Goal: Entertainment & Leisure: Consume media (video, audio)

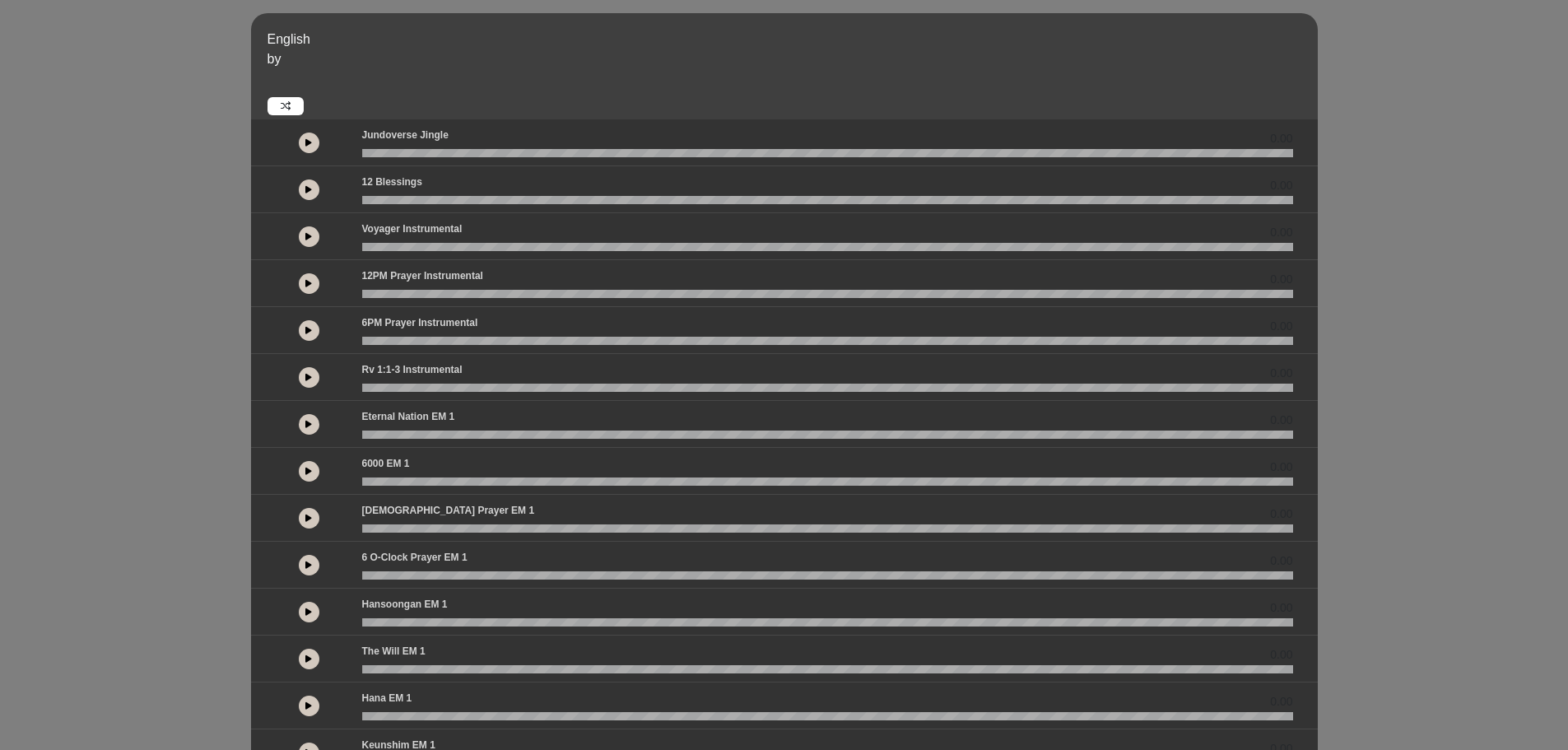
click at [312, 567] on button at bounding box center [309, 565] width 20 height 20
click at [311, 568] on icon at bounding box center [308, 564] width 5 height 8
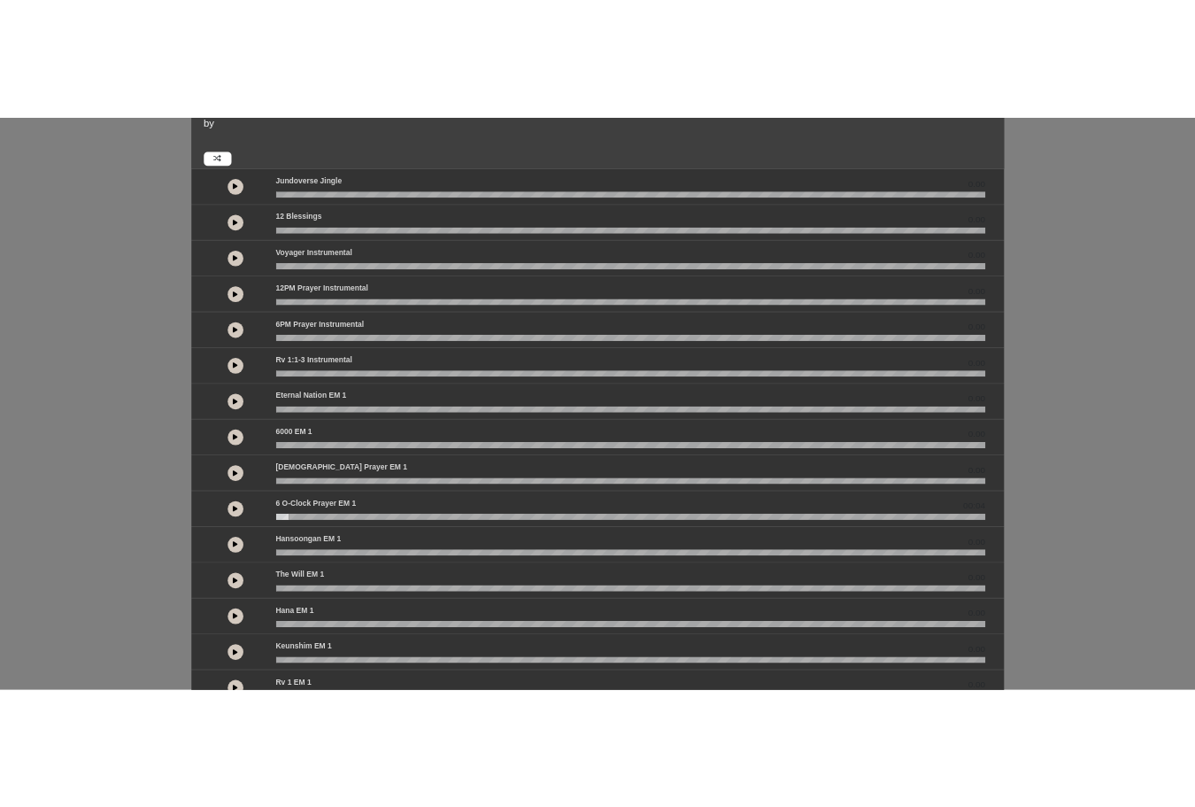
scroll to position [89, 0]
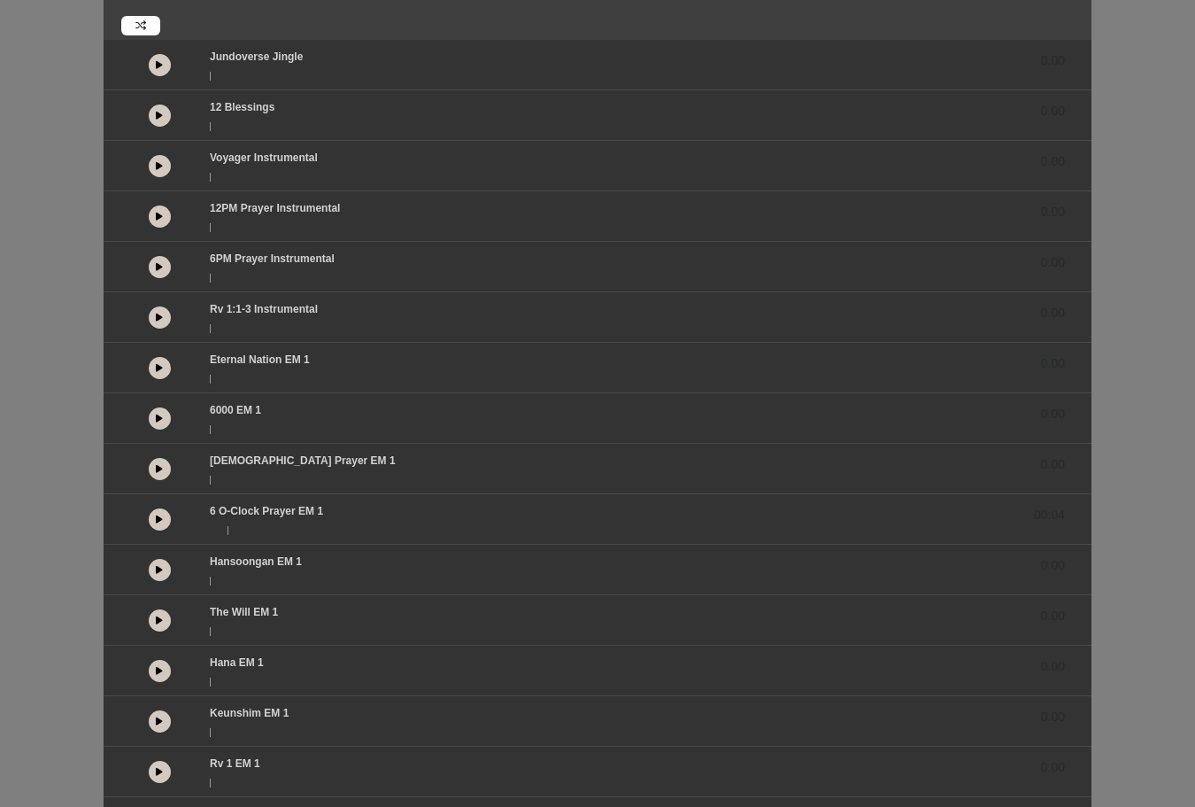
click at [159, 517] on icon at bounding box center [159, 518] width 7 height 9
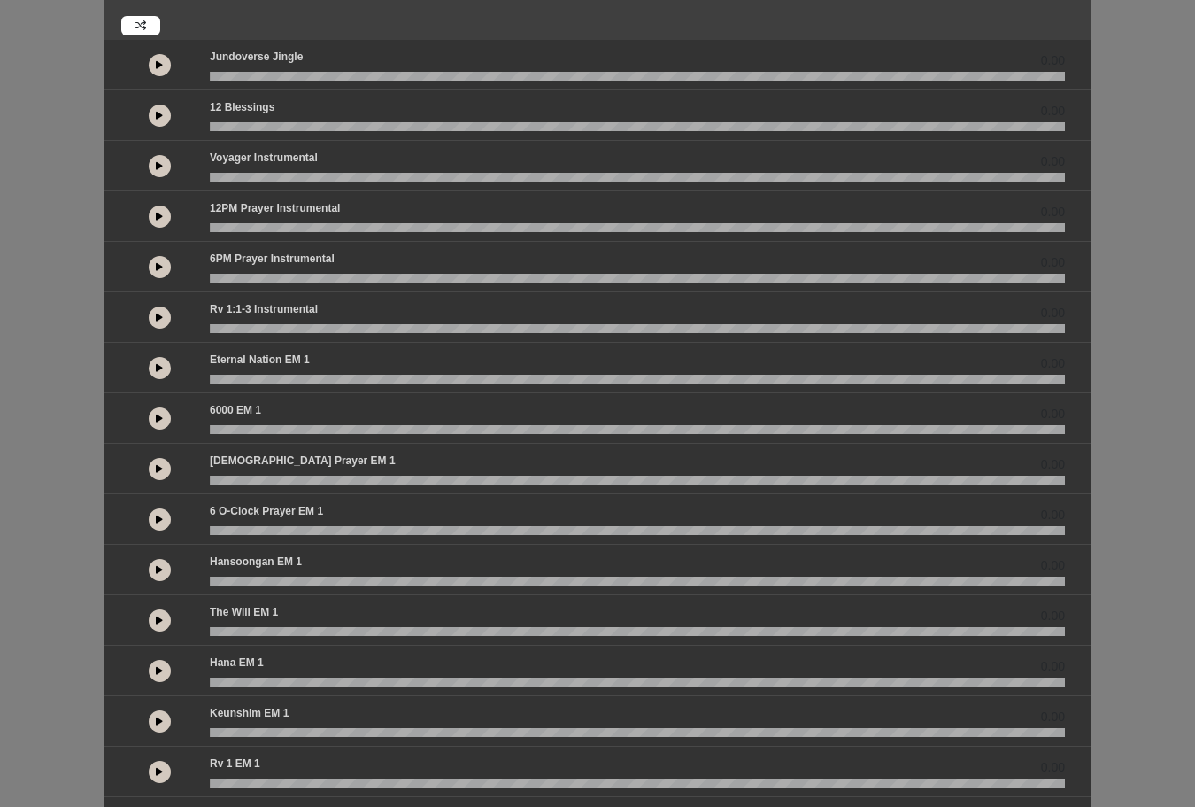
click at [166, 521] on button at bounding box center [160, 519] width 22 height 22
click at [165, 517] on button at bounding box center [160, 519] width 22 height 22
click at [167, 266] on button at bounding box center [160, 267] width 22 height 22
click at [161, 269] on icon at bounding box center [159, 266] width 5 height 9
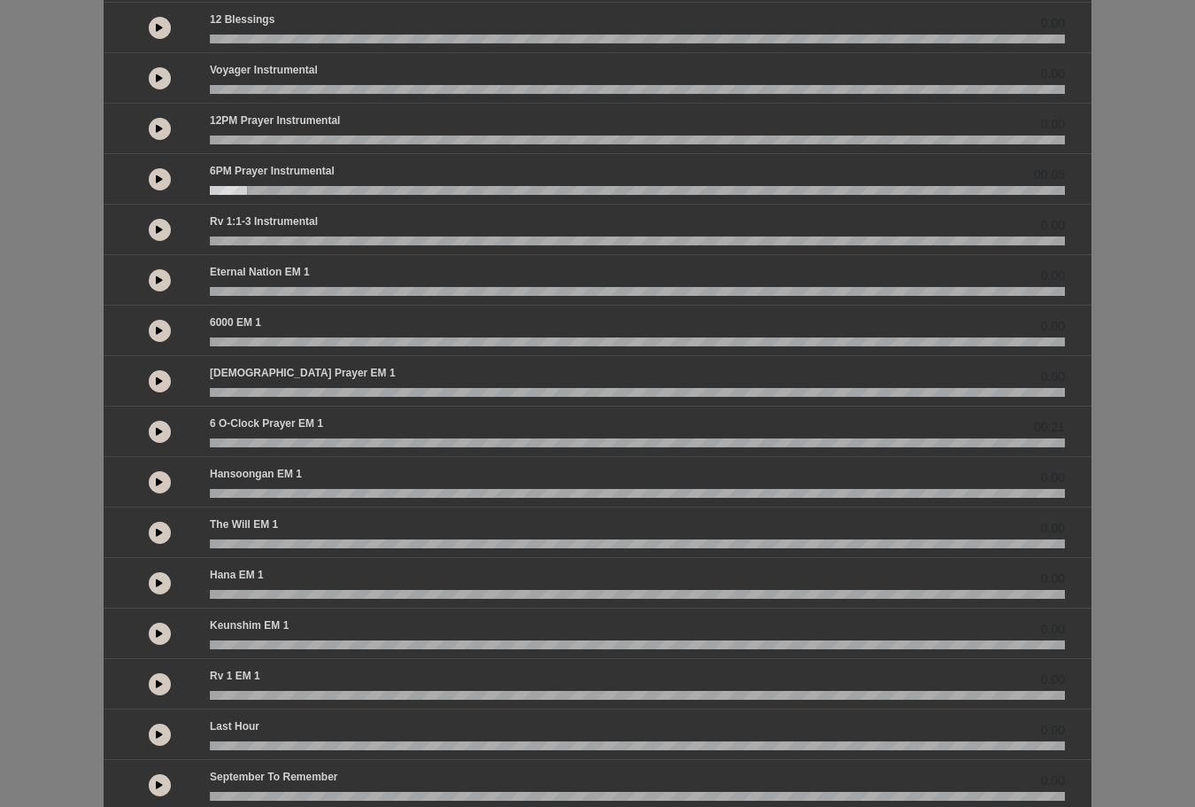
scroll to position [177, 0]
click at [159, 530] on icon at bounding box center [159, 531] width 7 height 9
click at [159, 530] on icon at bounding box center [159, 531] width 5 height 9
click at [156, 424] on button at bounding box center [160, 431] width 22 height 22
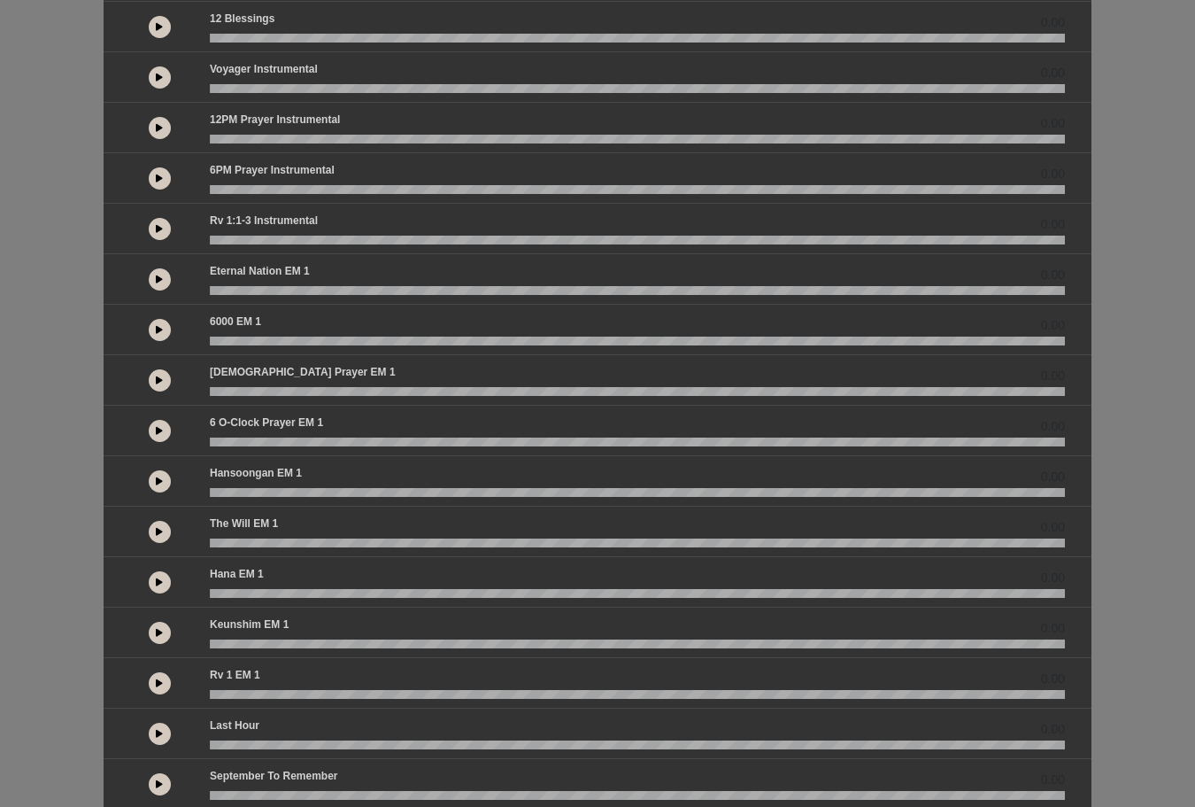
click at [164, 429] on button at bounding box center [160, 431] width 22 height 22
click at [155, 431] on button at bounding box center [160, 431] width 22 height 22
click at [163, 226] on button at bounding box center [160, 229] width 22 height 22
click at [159, 234] on button at bounding box center [160, 229] width 22 height 22
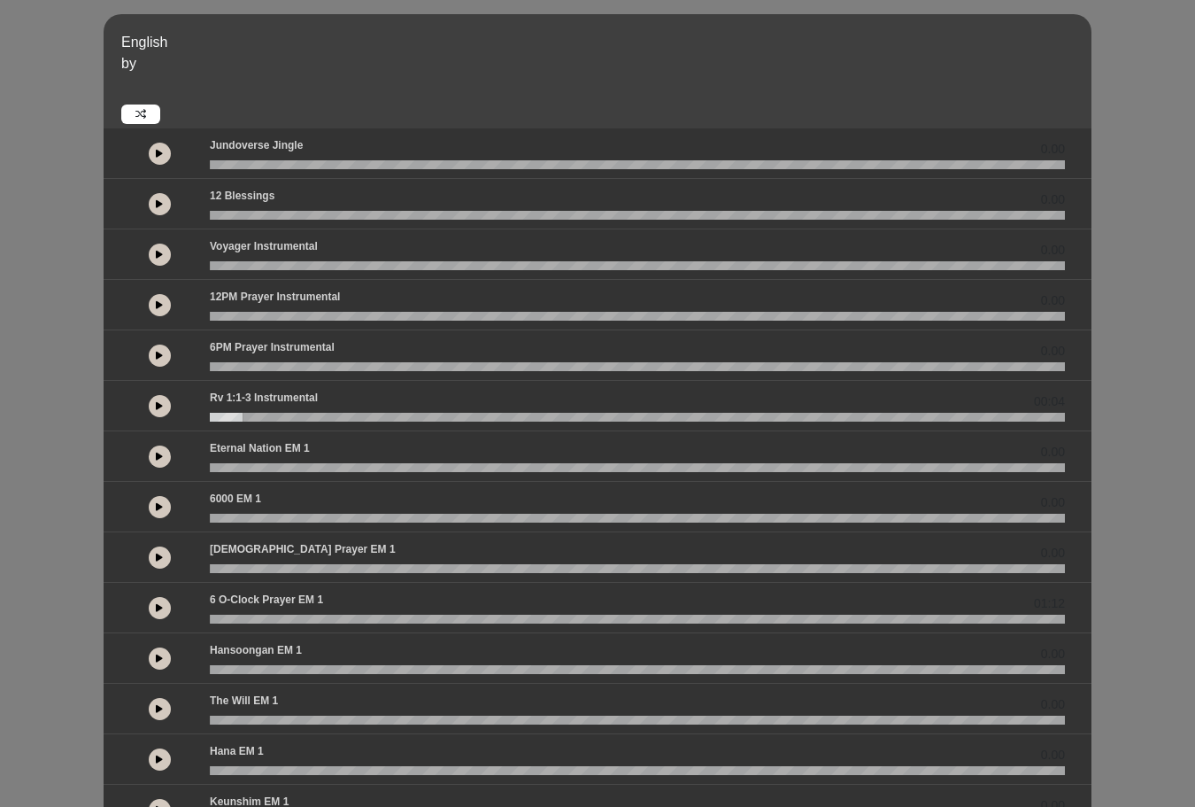
click at [160, 152] on icon at bounding box center [159, 153] width 7 height 9
click at [162, 151] on icon at bounding box center [159, 153] width 5 height 9
click at [166, 204] on button at bounding box center [160, 204] width 22 height 22
click at [163, 258] on button at bounding box center [160, 255] width 22 height 22
click at [162, 310] on button at bounding box center [160, 305] width 22 height 22
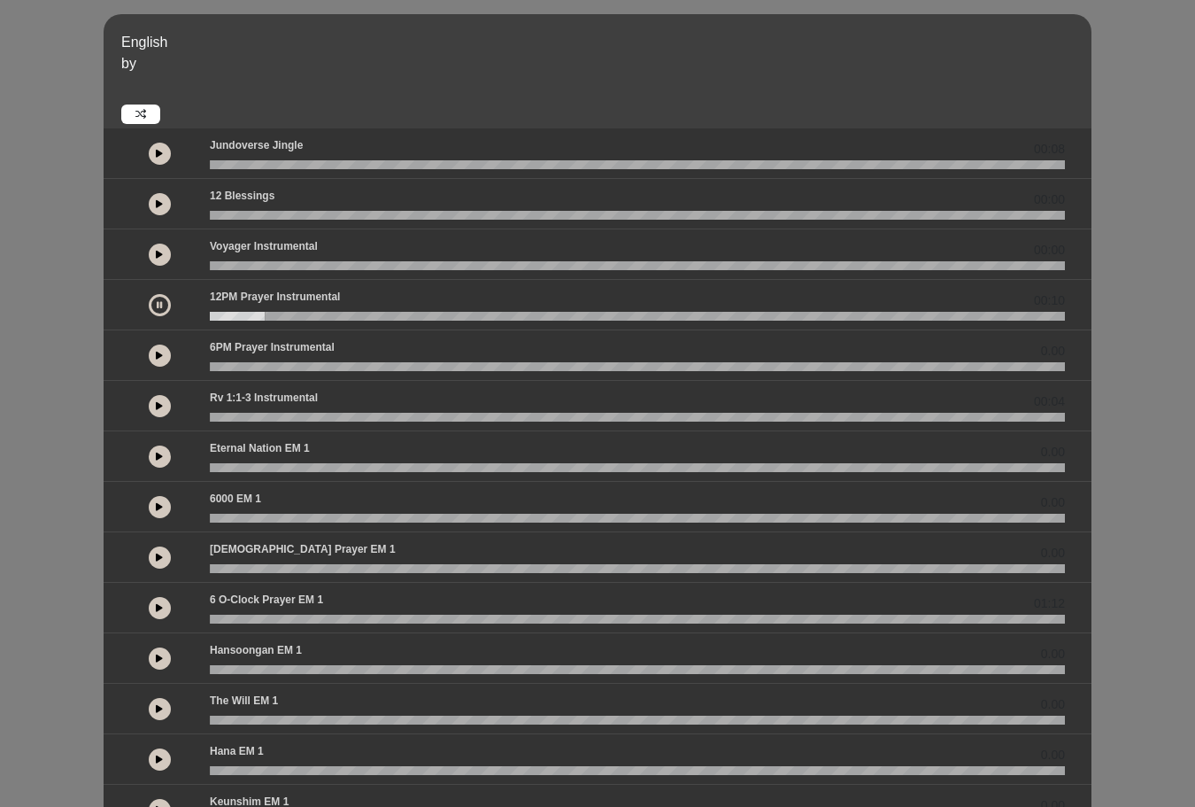
click at [154, 302] on button at bounding box center [160, 305] width 22 height 22
